Goal: Information Seeking & Learning: Check status

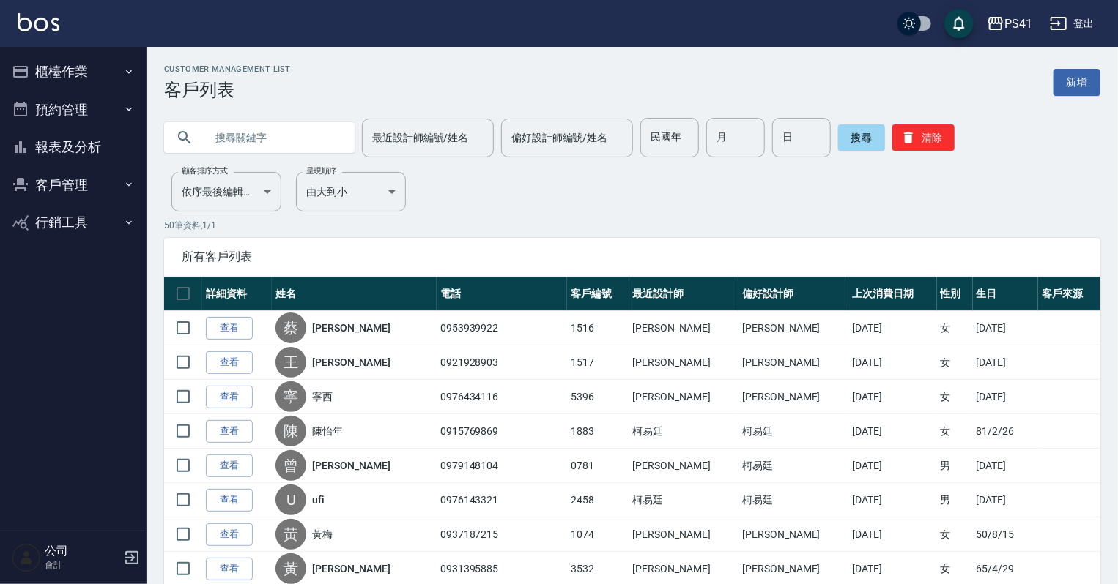
click at [234, 135] on input "text" at bounding box center [274, 138] width 138 height 40
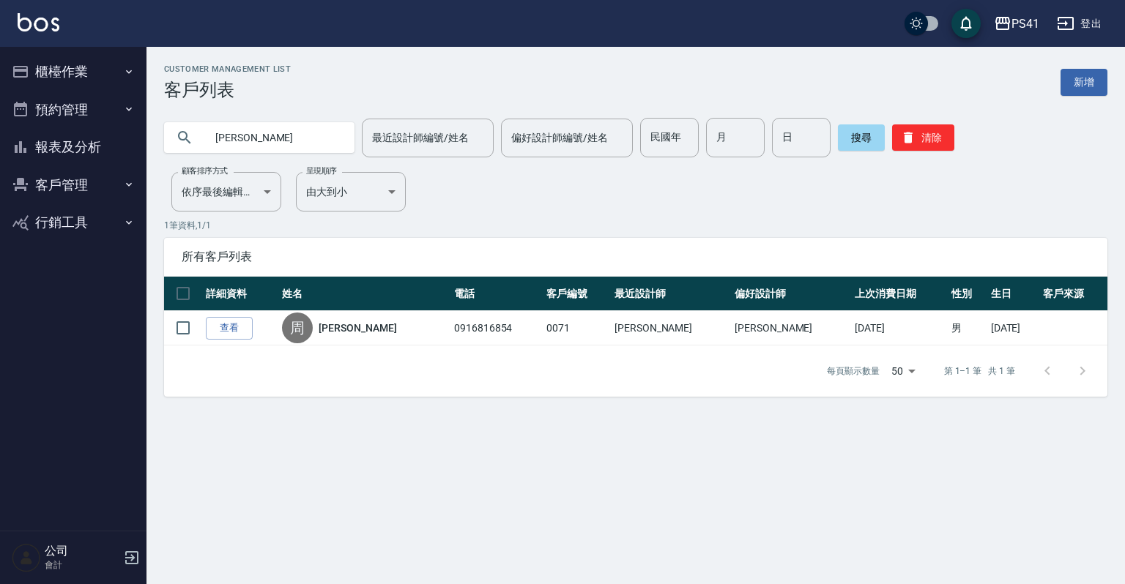
type input "周"
type input "林家"
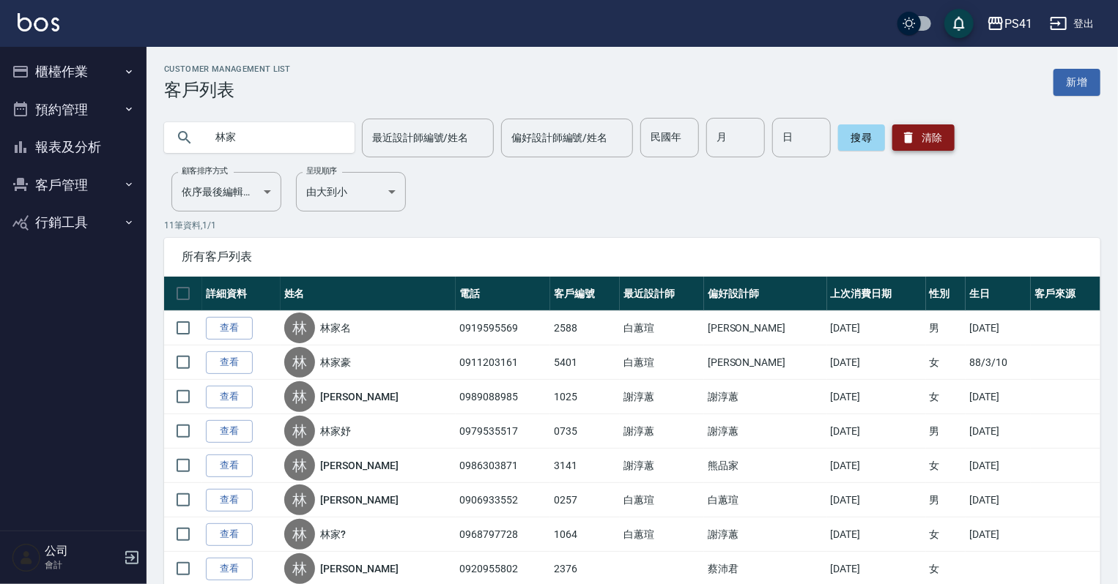
click at [929, 132] on button "清除" at bounding box center [923, 138] width 62 height 26
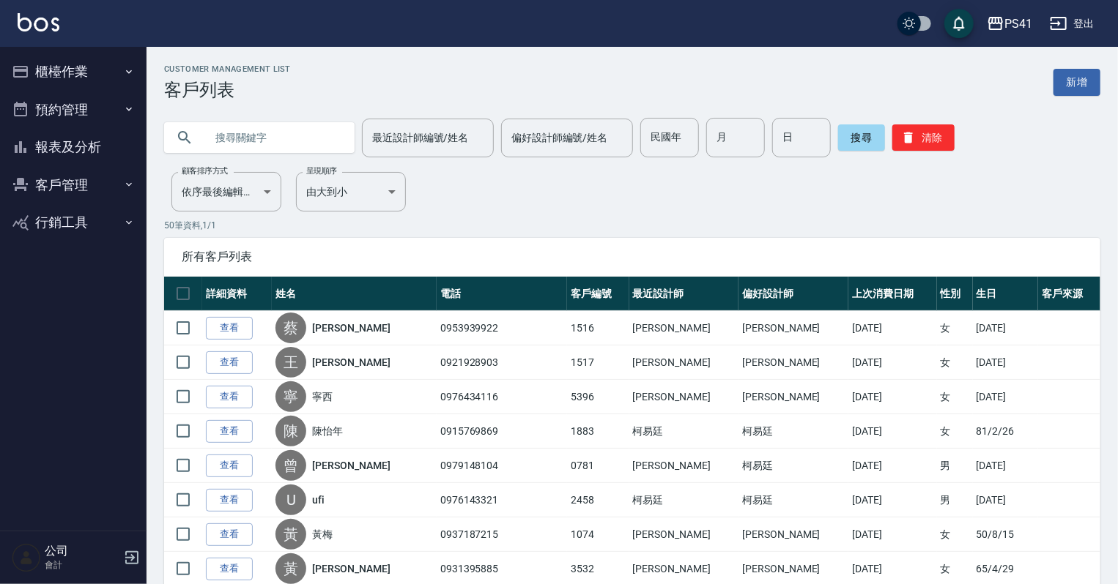
drag, startPoint x: 240, startPoint y: 141, endPoint x: 256, endPoint y: 135, distance: 17.1
click at [255, 135] on input "text" at bounding box center [274, 138] width 138 height 40
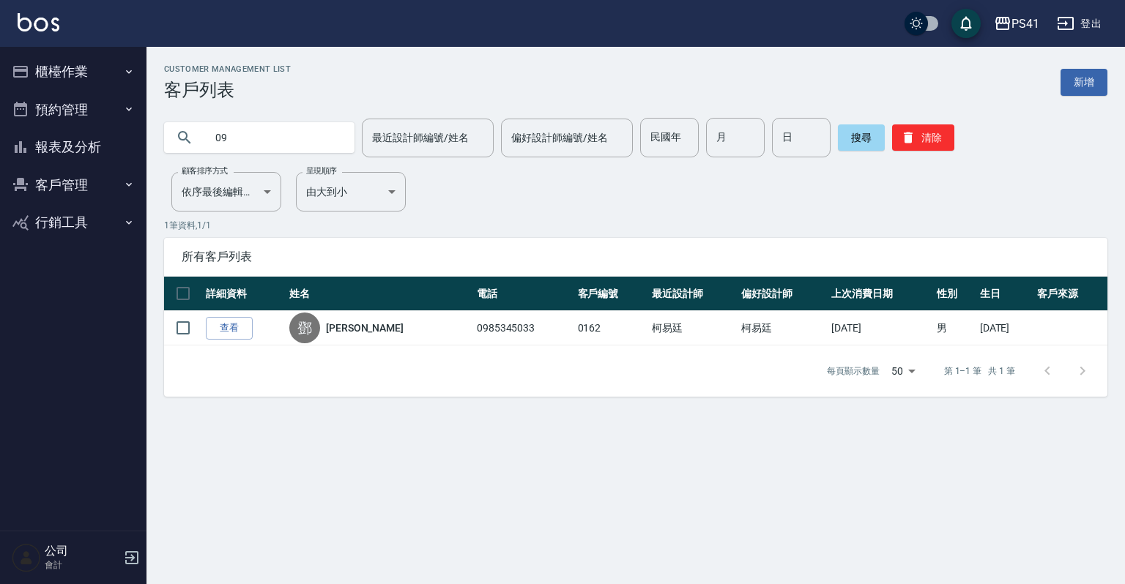
type input "0"
type input "吳淑"
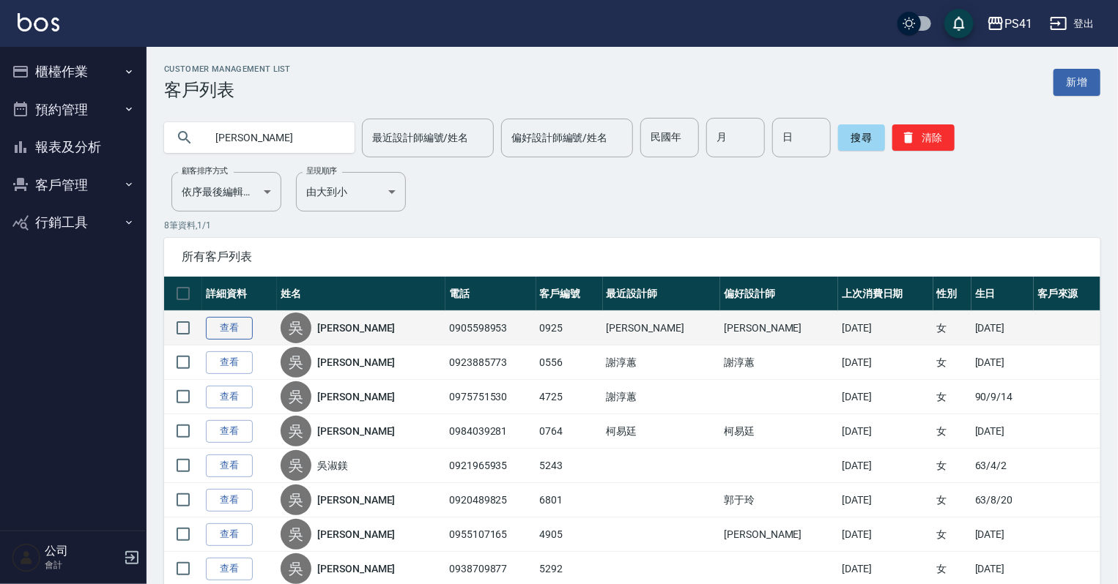
click at [216, 334] on link "查看" at bounding box center [229, 328] width 47 height 23
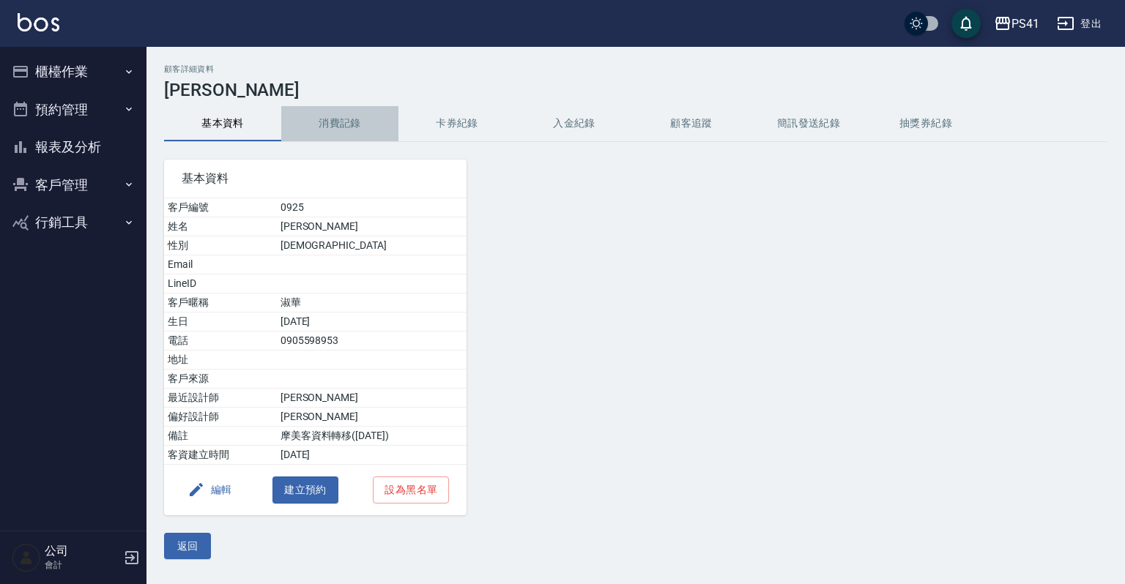
click at [341, 126] on button "消費記錄" at bounding box center [339, 123] width 117 height 35
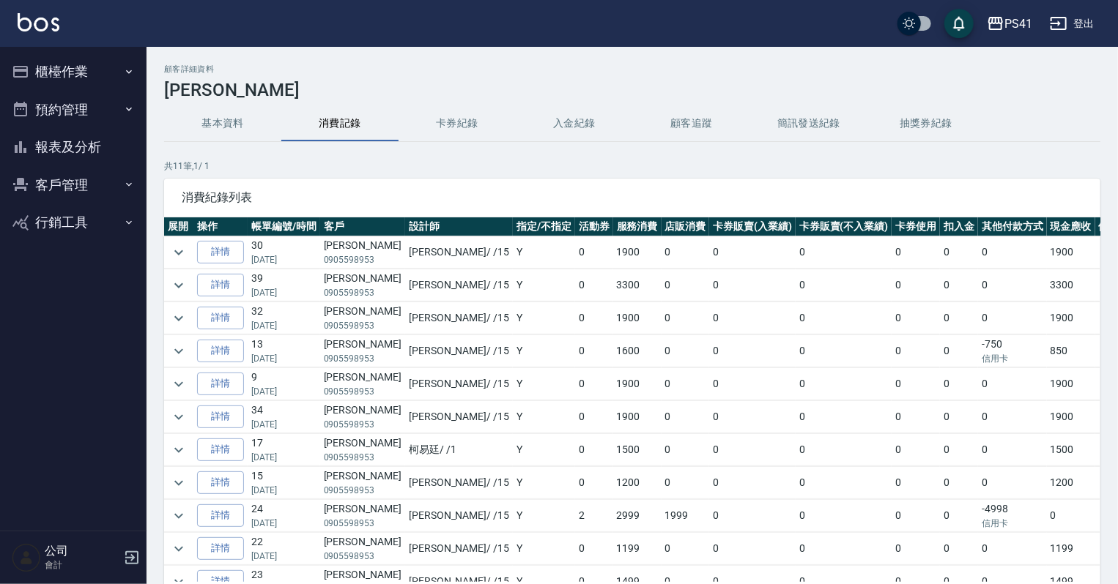
click at [229, 297] on td "詳情" at bounding box center [220, 286] width 54 height 32
click at [223, 289] on link "詳情" at bounding box center [220, 285] width 47 height 23
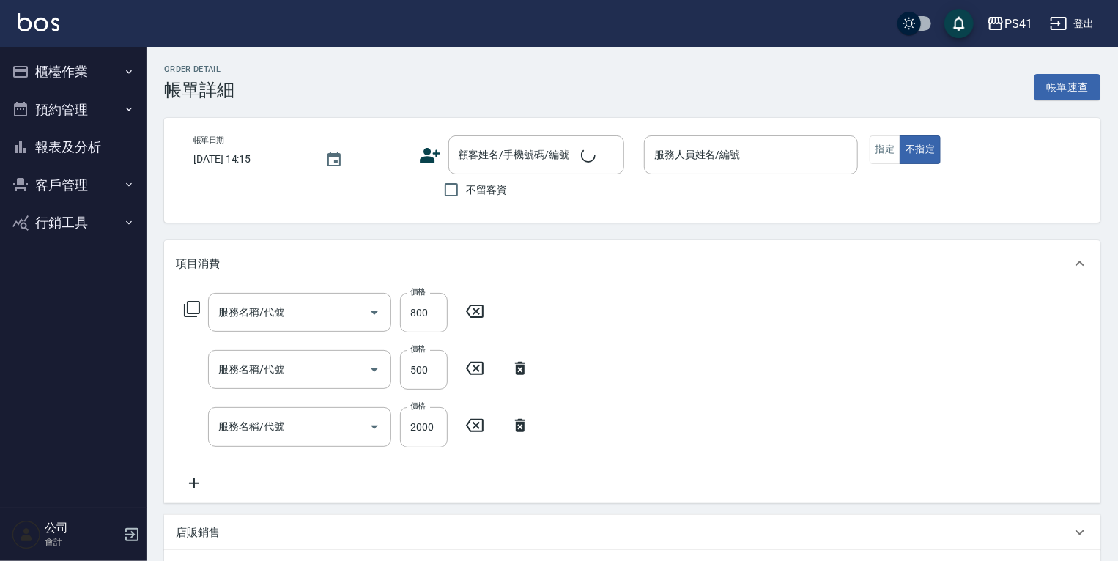
type input "2025/04/03 20:05"
type input "李靜芳-15"
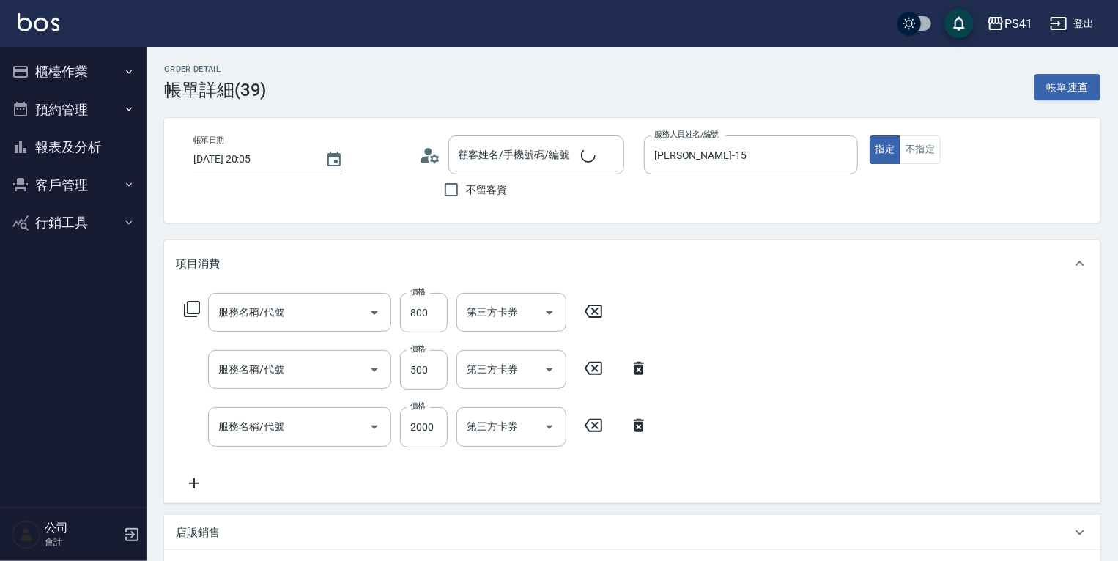
type input "原價401~800護髮(50800)"
type input "補染(4500)"
type input "2000以上燙髮(32000)"
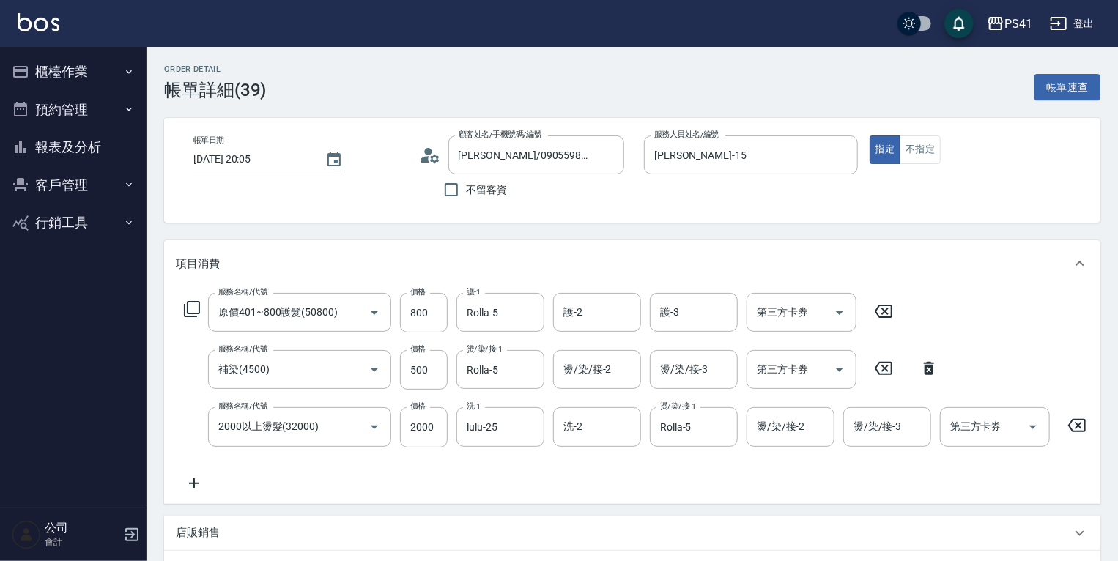
type input "吳淑華/0905598953/0925"
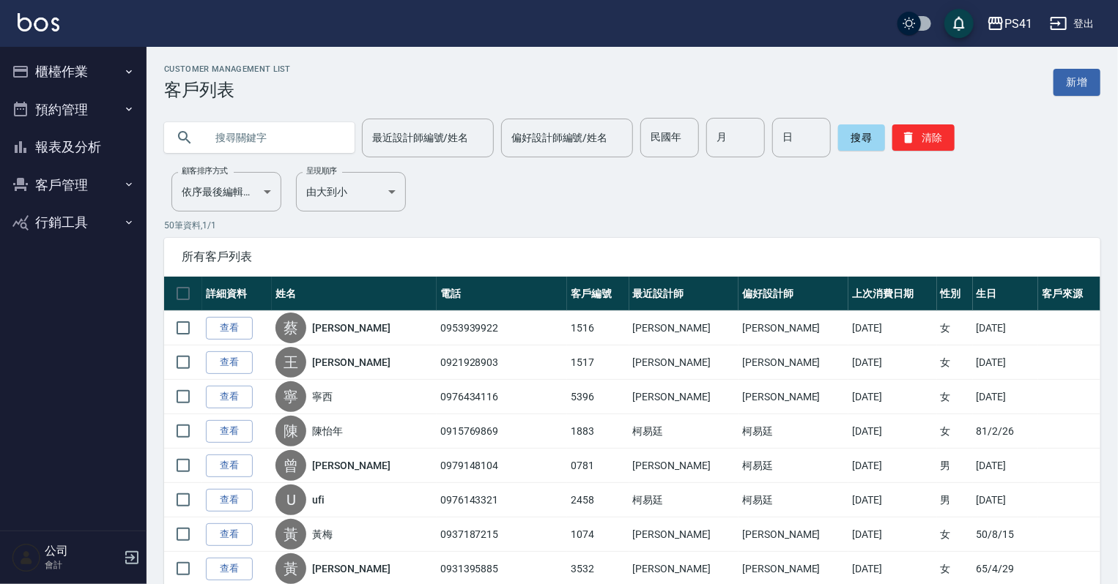
click at [130, 67] on icon "button" at bounding box center [129, 72] width 12 height 12
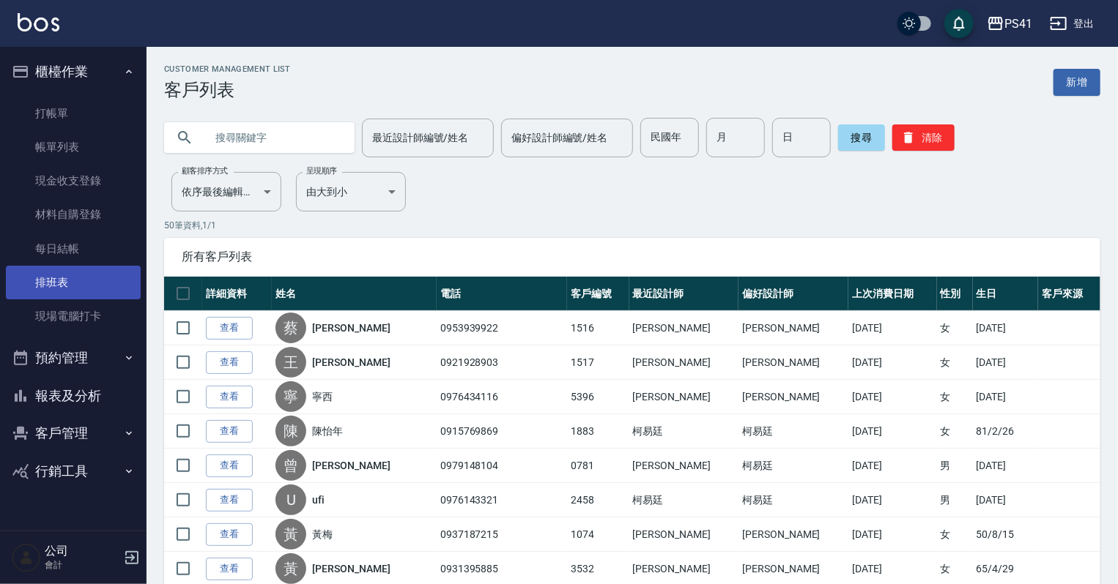
click at [78, 281] on link "排班表" at bounding box center [73, 283] width 135 height 34
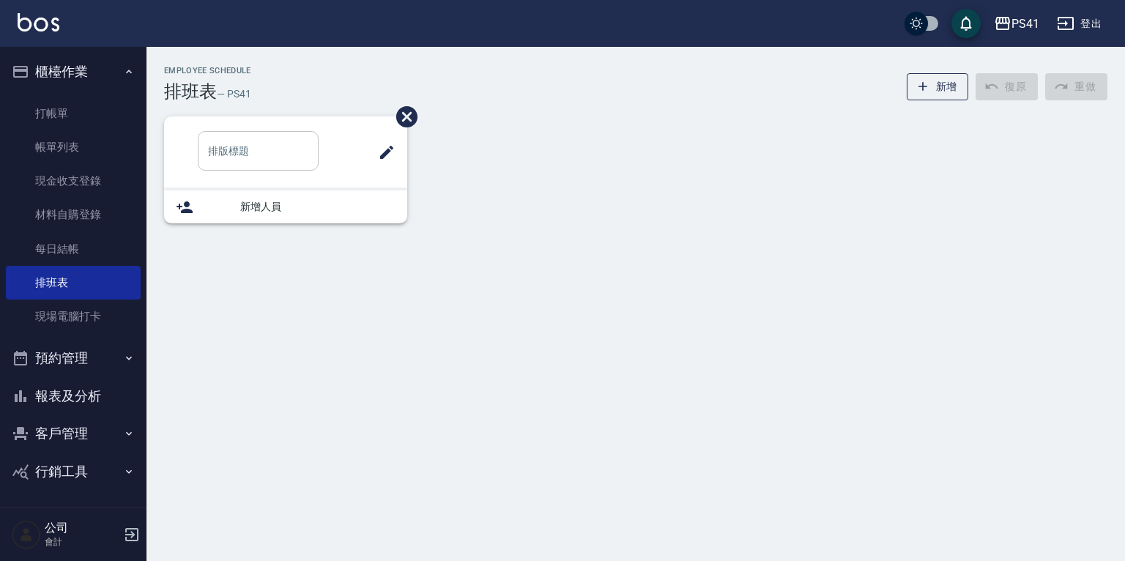
type input "洗髮"
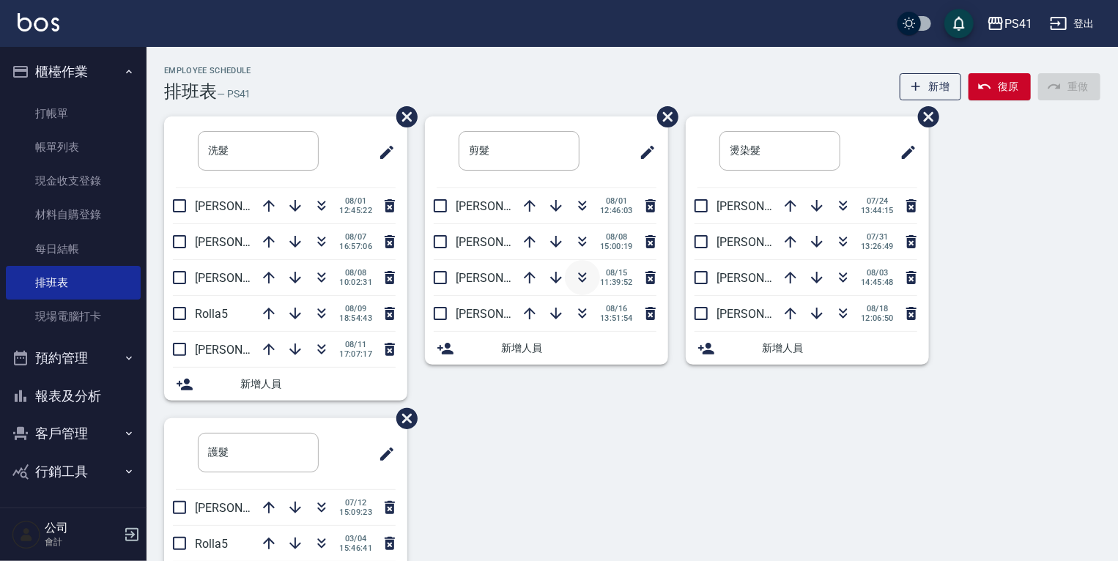
click at [582, 275] on icon "button" at bounding box center [583, 275] width 8 height 5
click at [76, 428] on button "客戶管理" at bounding box center [73, 434] width 135 height 38
click at [70, 475] on link "客戶列表" at bounding box center [73, 475] width 135 height 34
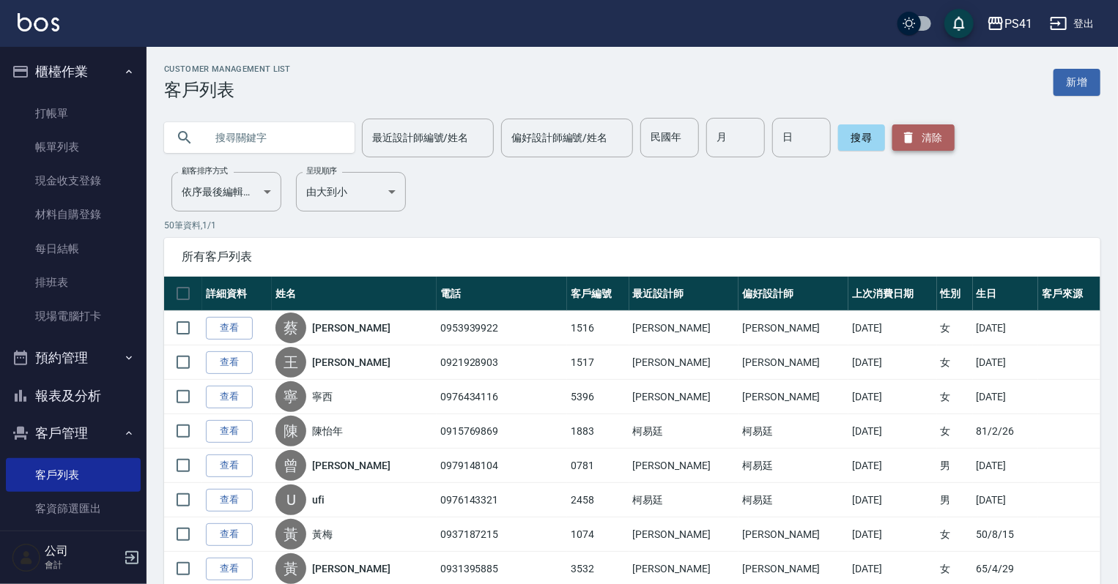
click at [929, 132] on button "清除" at bounding box center [923, 138] width 62 height 26
click at [272, 141] on input "text" at bounding box center [274, 138] width 138 height 40
type input "0983024598"
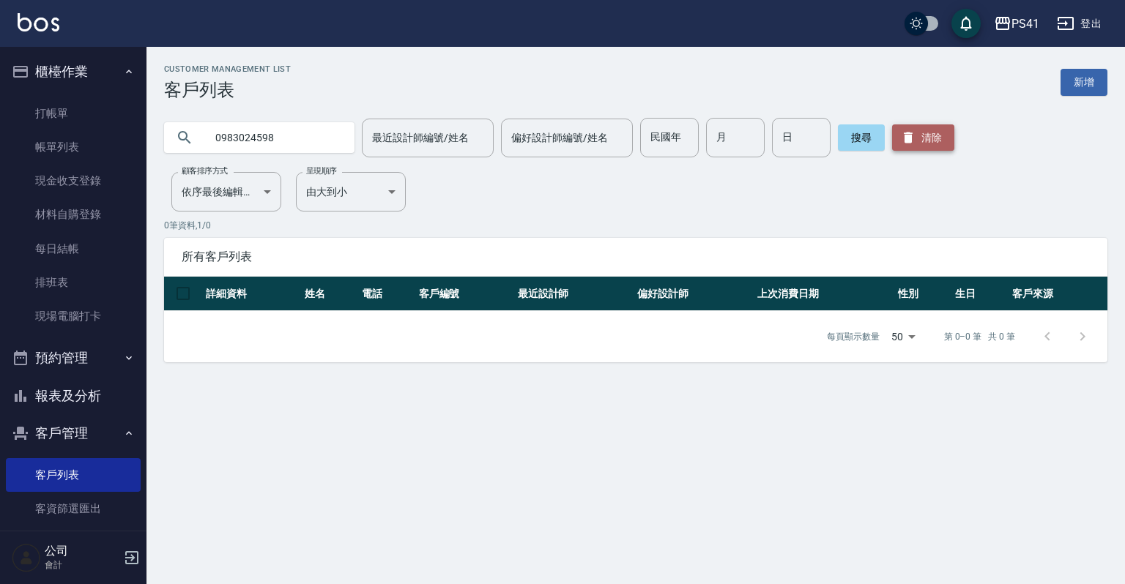
click at [908, 131] on icon "button" at bounding box center [908, 137] width 15 height 15
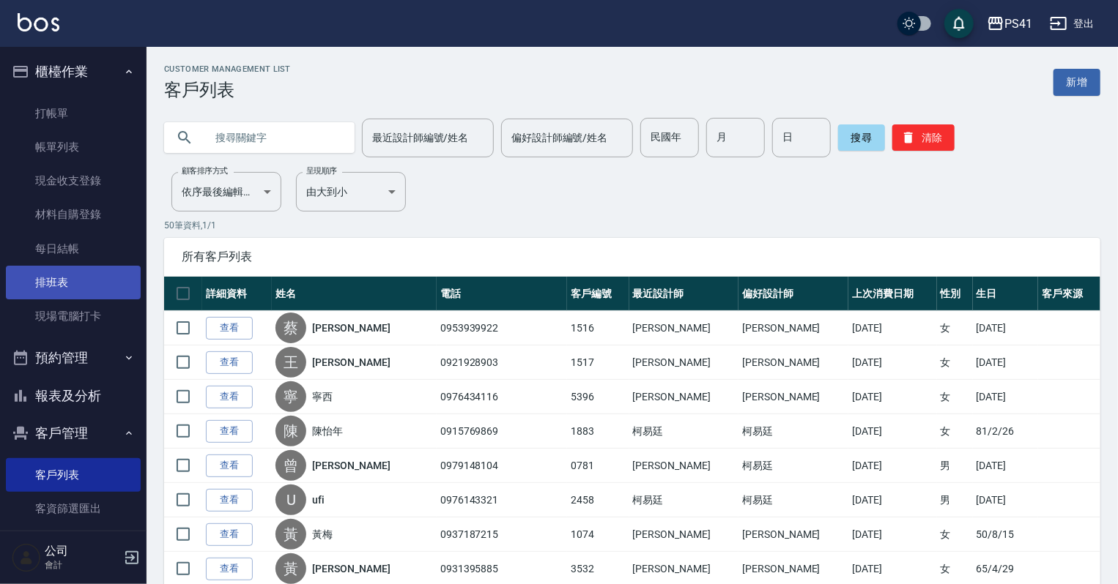
click at [57, 281] on link "排班表" at bounding box center [73, 283] width 135 height 34
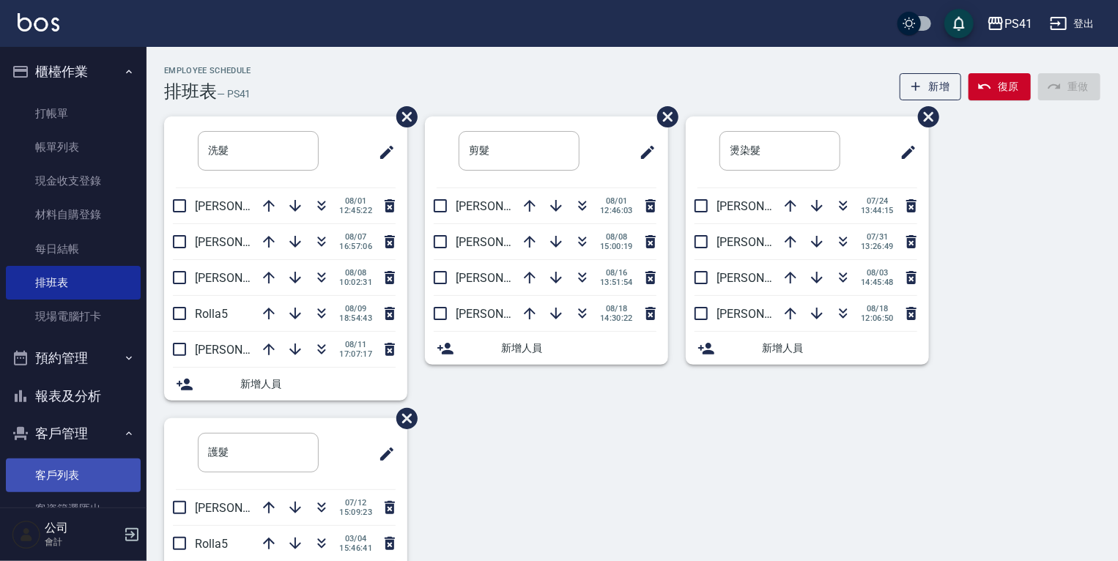
click at [92, 469] on link "客戶列表" at bounding box center [73, 475] width 135 height 34
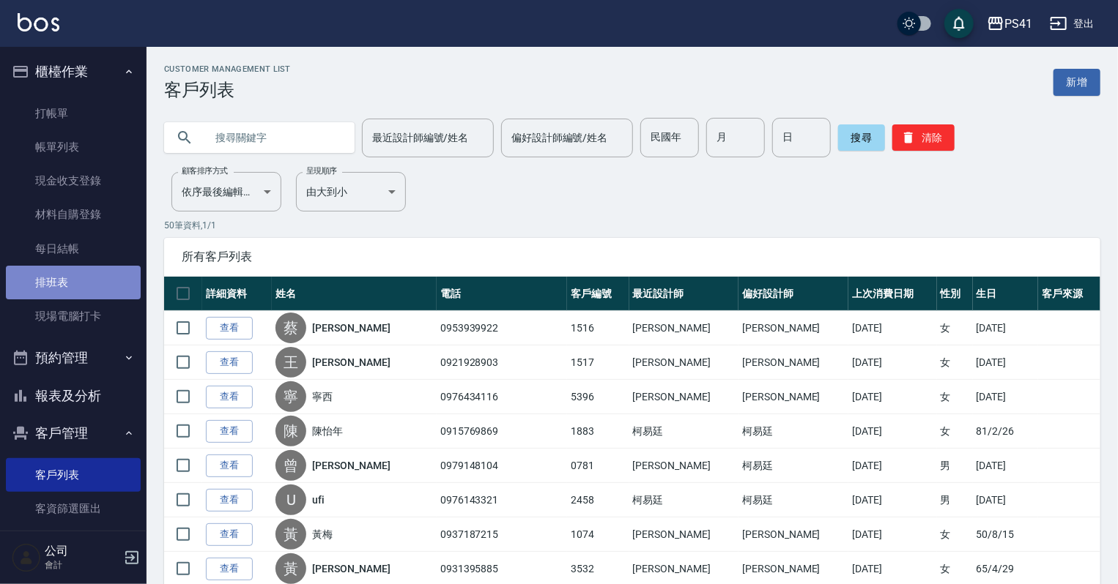
click at [88, 292] on link "排班表" at bounding box center [73, 283] width 135 height 34
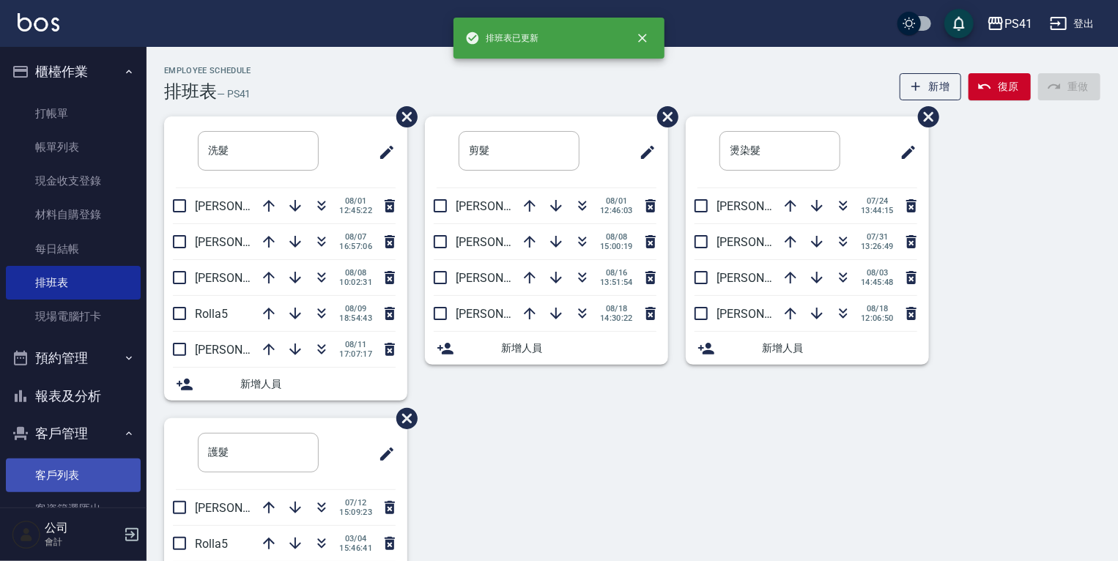
click at [101, 482] on link "客戶列表" at bounding box center [73, 475] width 135 height 34
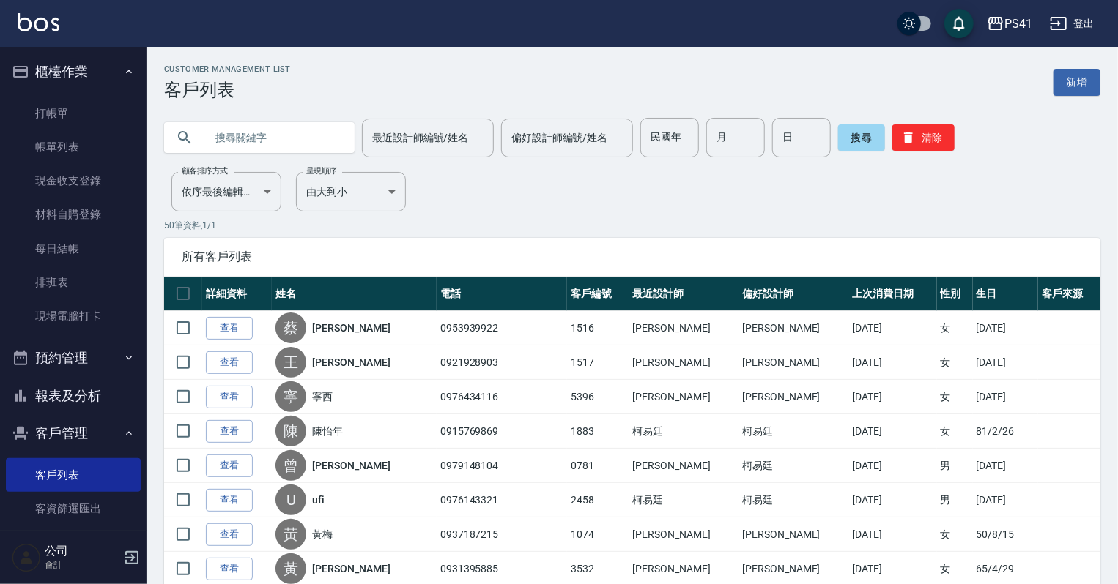
click at [282, 146] on input "text" at bounding box center [274, 138] width 138 height 40
type input "周欣儀"
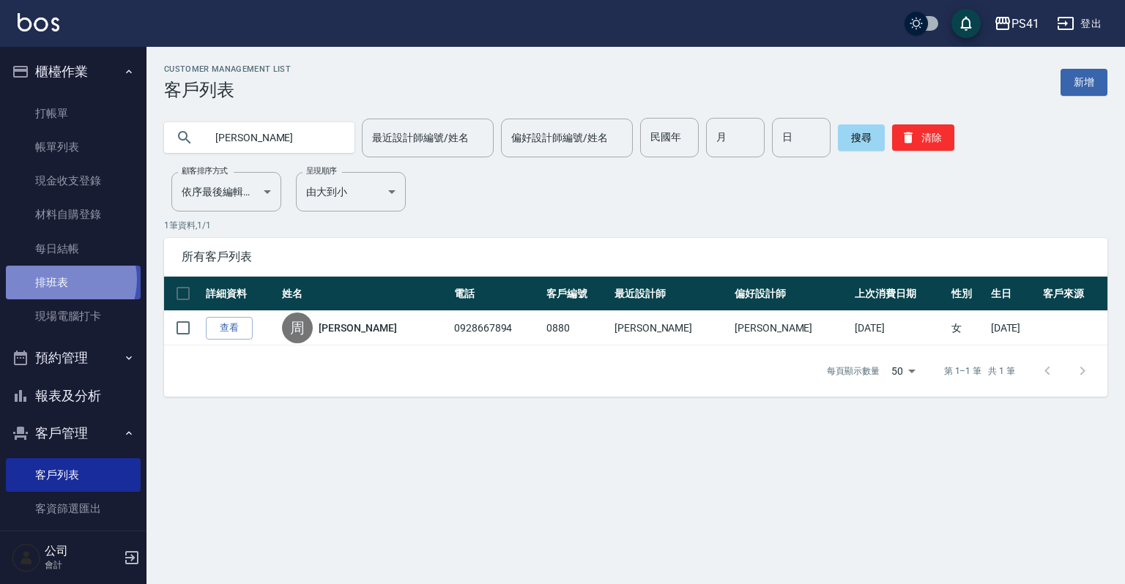
click at [62, 280] on link "排班表" at bounding box center [73, 283] width 135 height 34
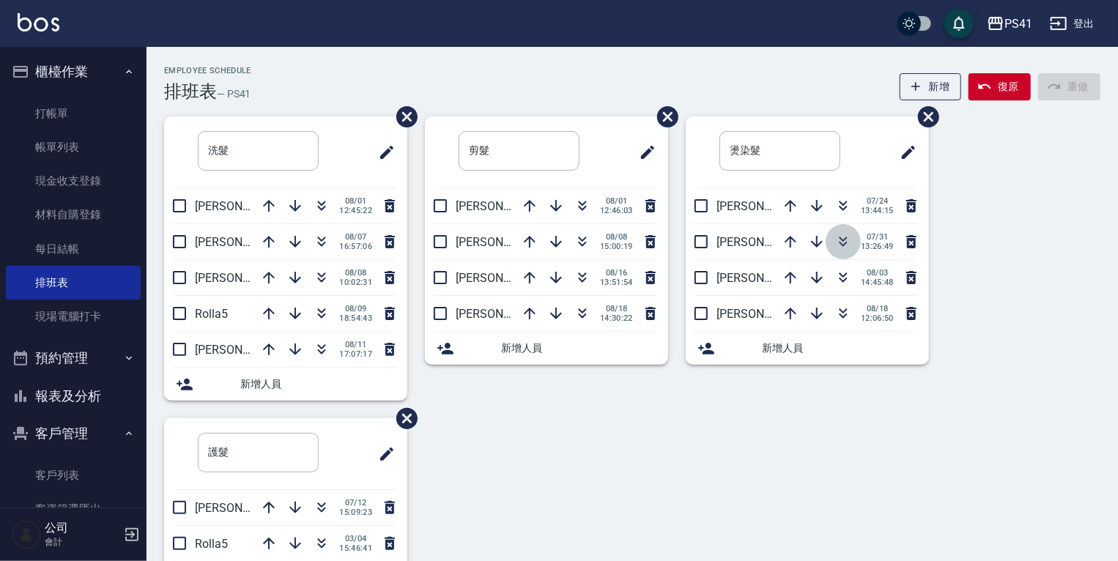
click at [844, 243] on icon "button" at bounding box center [843, 244] width 8 height 5
click at [78, 391] on button "報表及分析" at bounding box center [73, 396] width 135 height 38
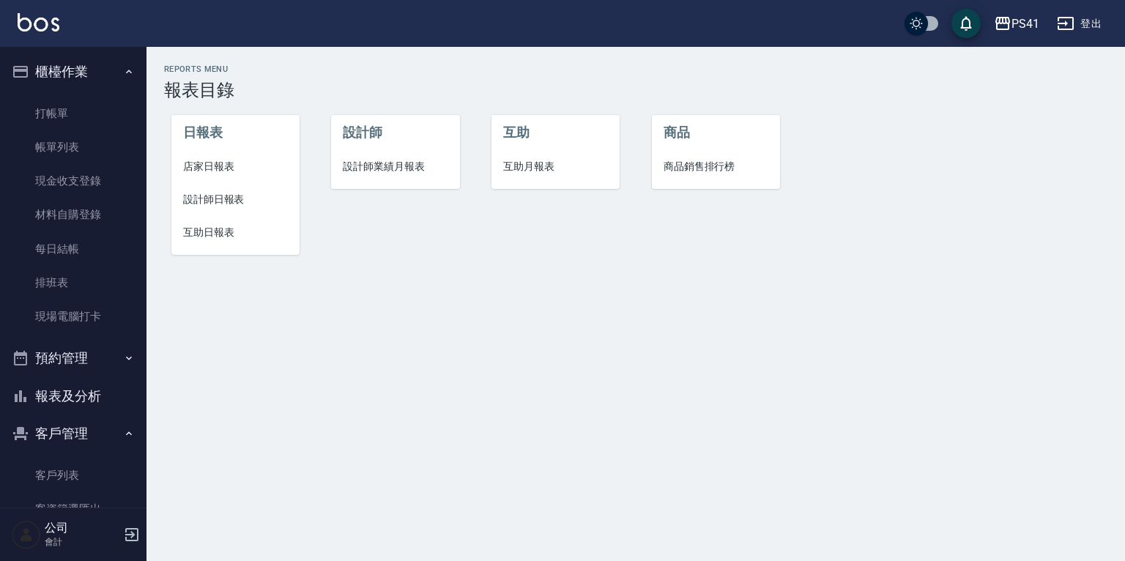
click at [206, 196] on span "設計師日報表" at bounding box center [235, 199] width 105 height 15
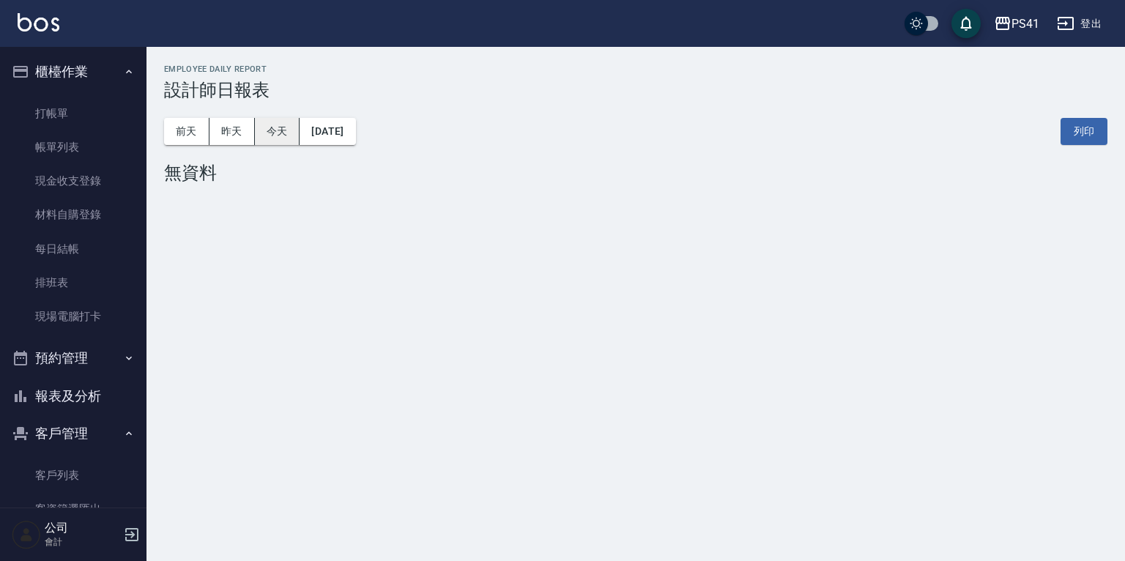
click at [262, 139] on button "今天" at bounding box center [277, 131] width 45 height 27
click at [241, 139] on button "昨天" at bounding box center [231, 131] width 45 height 27
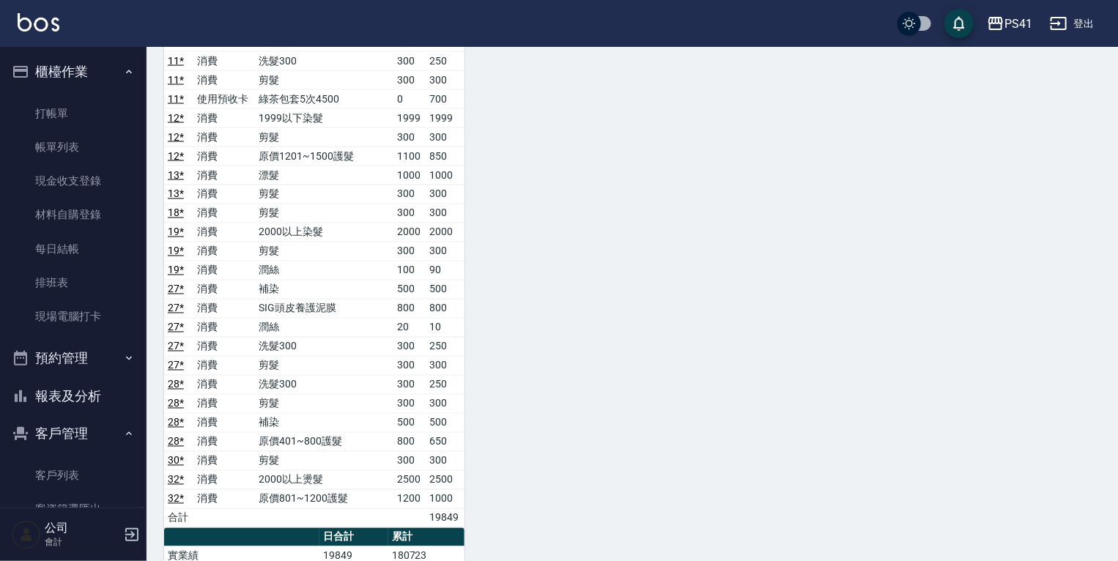
scroll to position [1348, 0]
